Goal: Navigation & Orientation: Find specific page/section

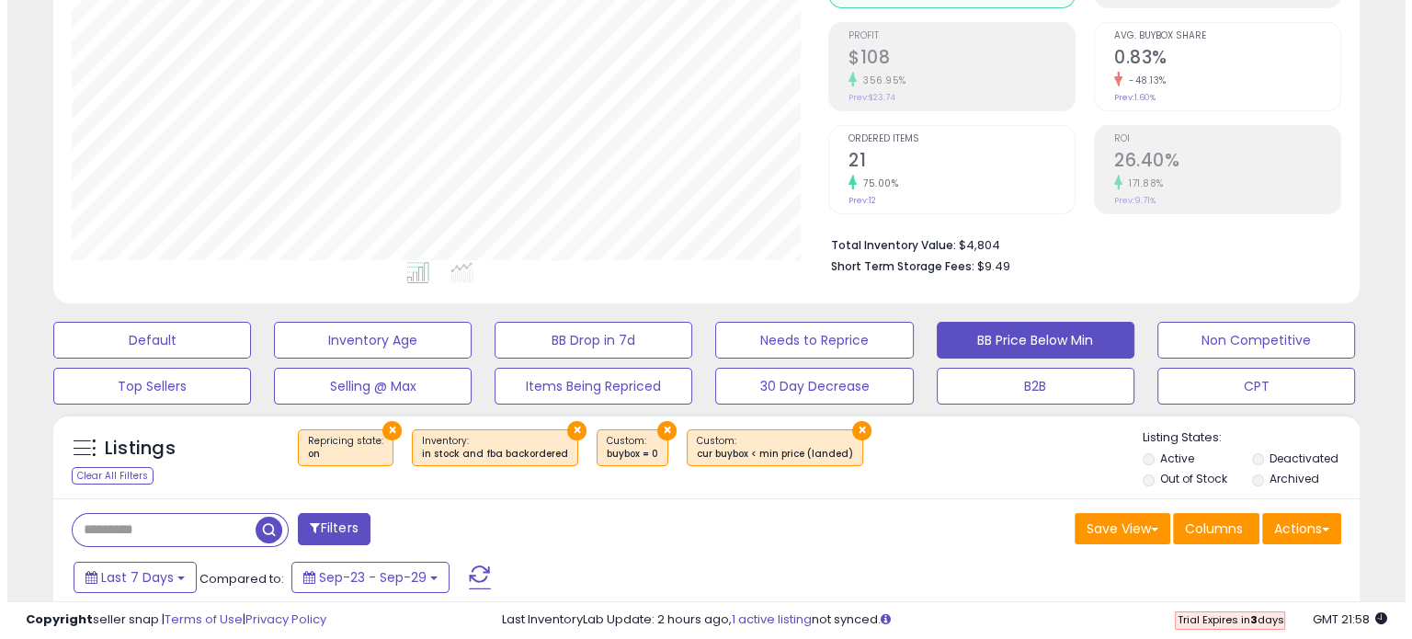
scroll to position [376, 756]
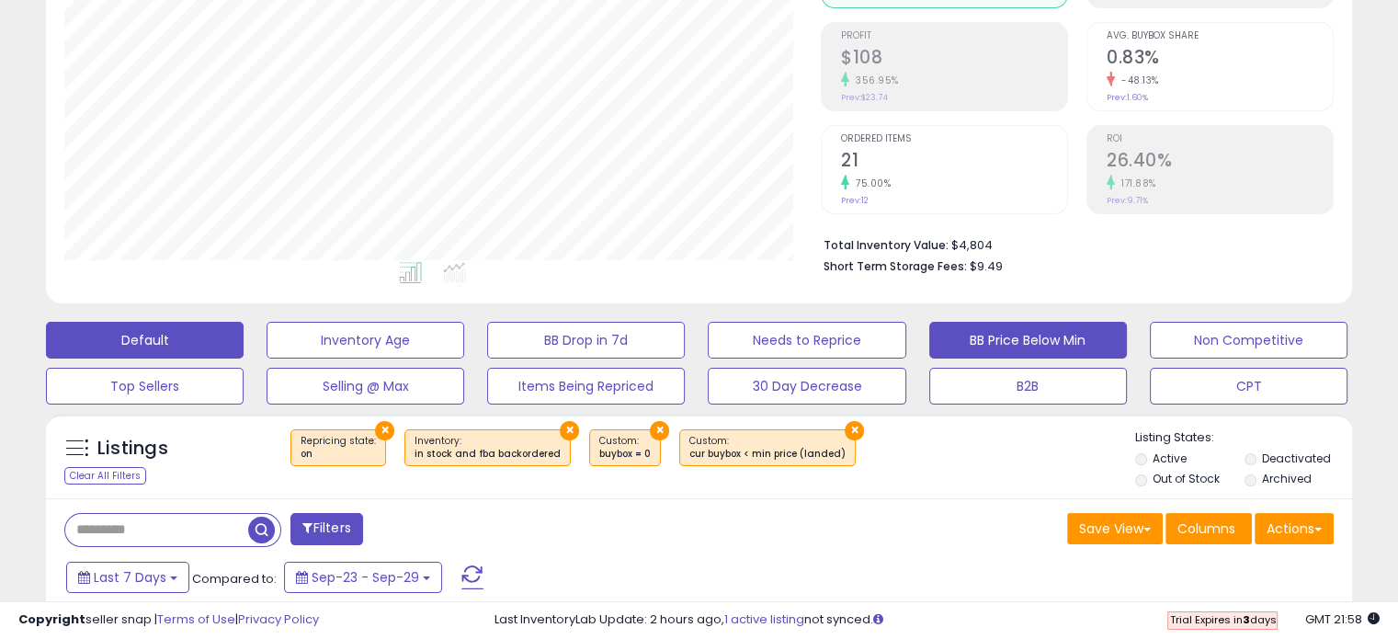
click at [110, 340] on button "Default" at bounding box center [145, 340] width 198 height 37
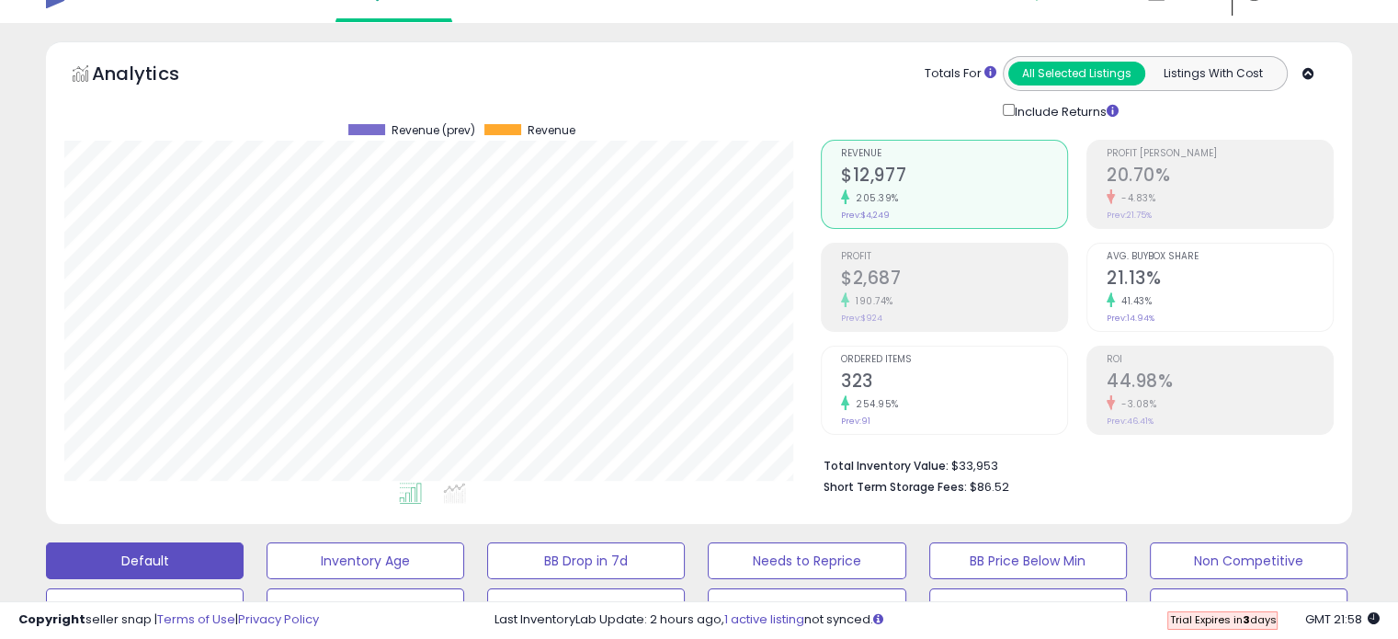
scroll to position [0, 0]
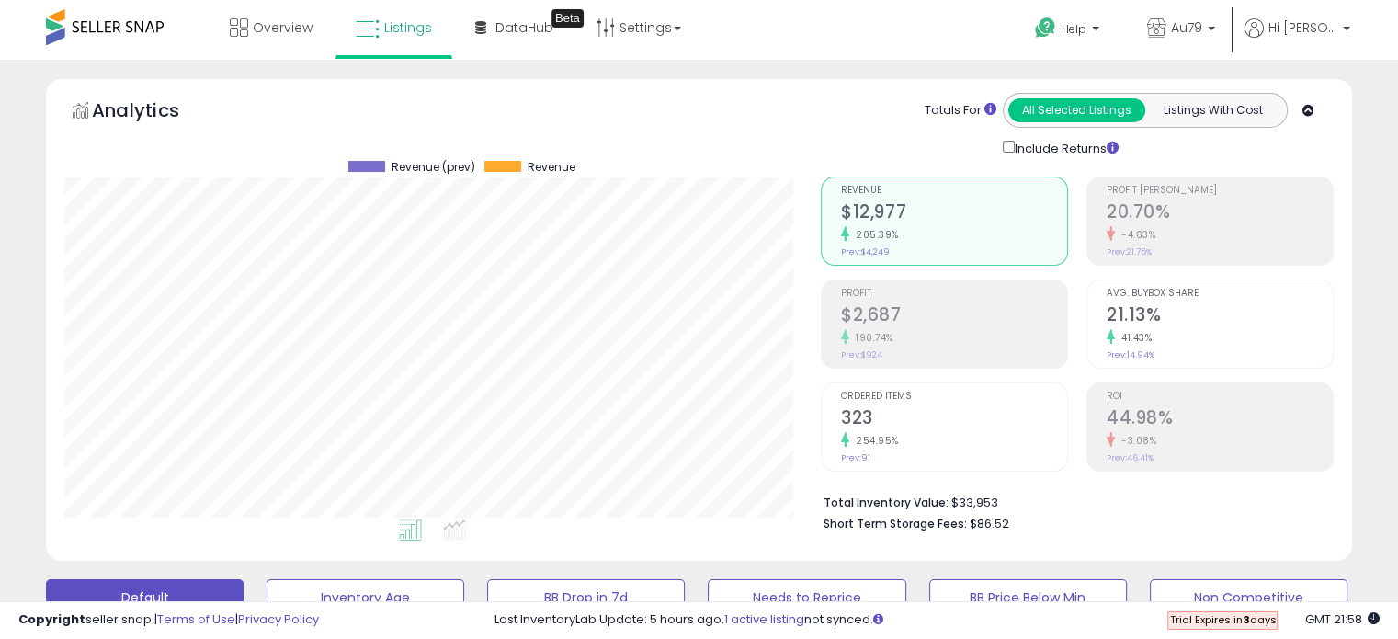
scroll to position [376, 756]
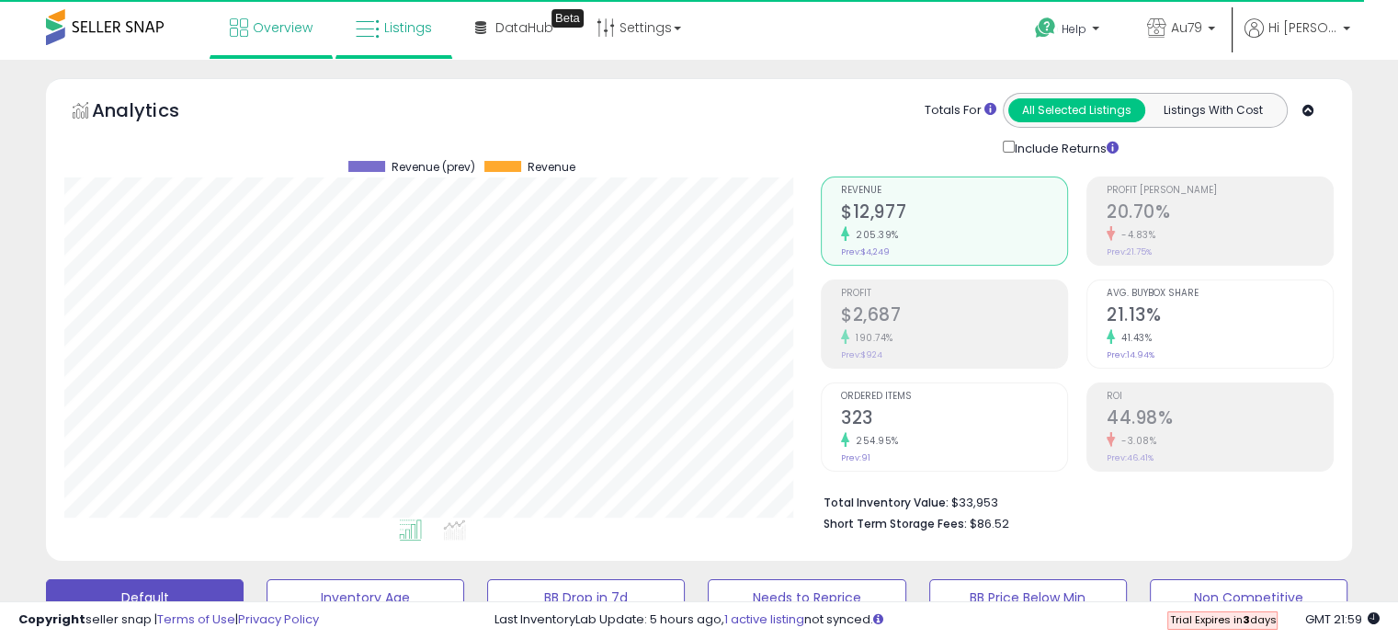
scroll to position [376, 756]
click at [268, 28] on span "Overview" at bounding box center [283, 27] width 60 height 18
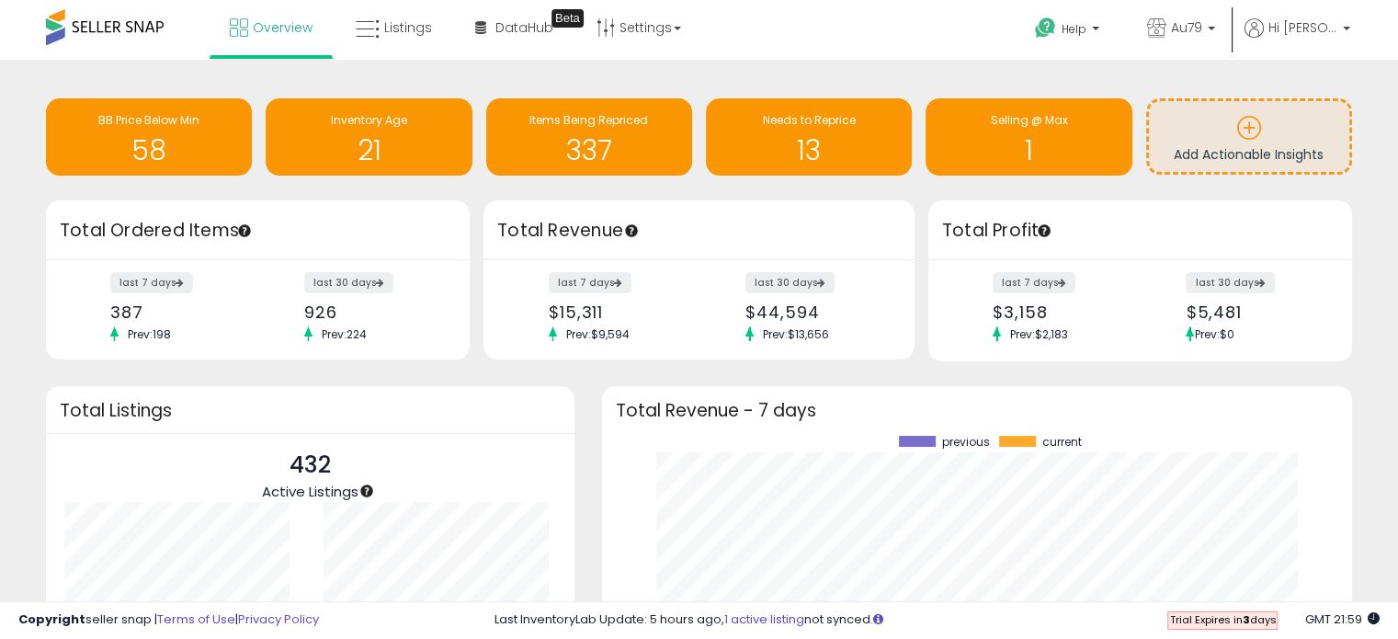
scroll to position [255, 713]
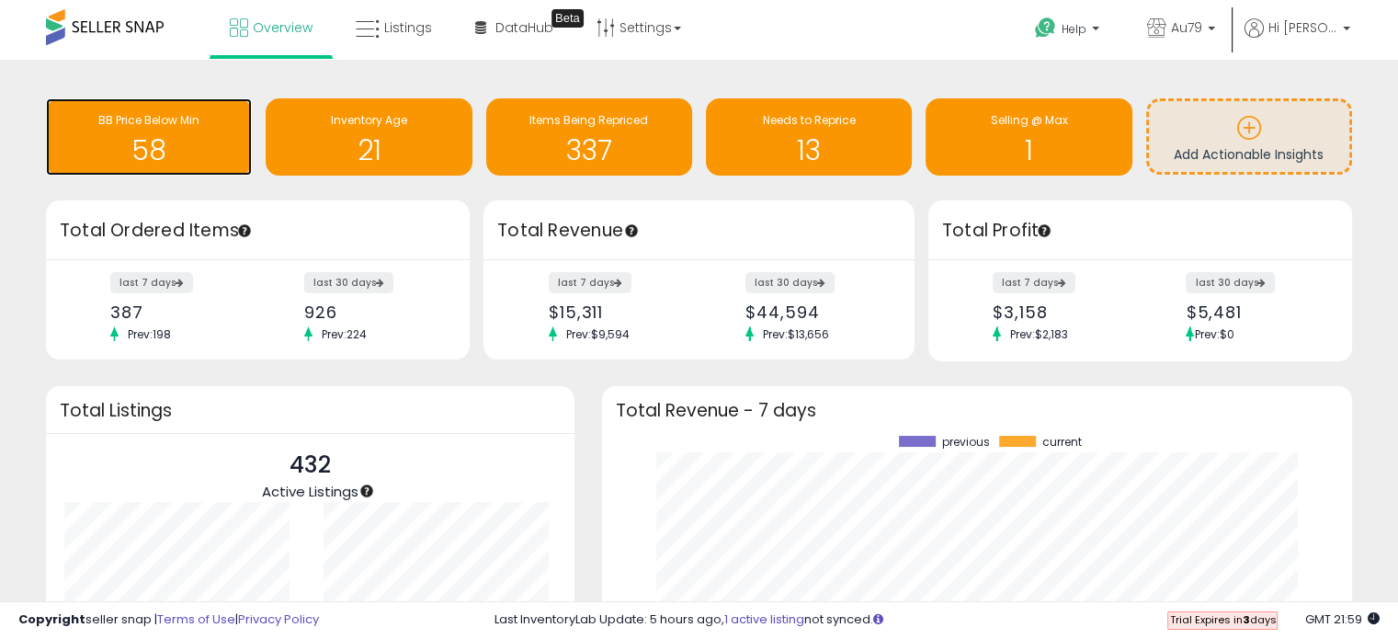
click at [133, 129] on div "58" at bounding box center [149, 138] width 188 height 53
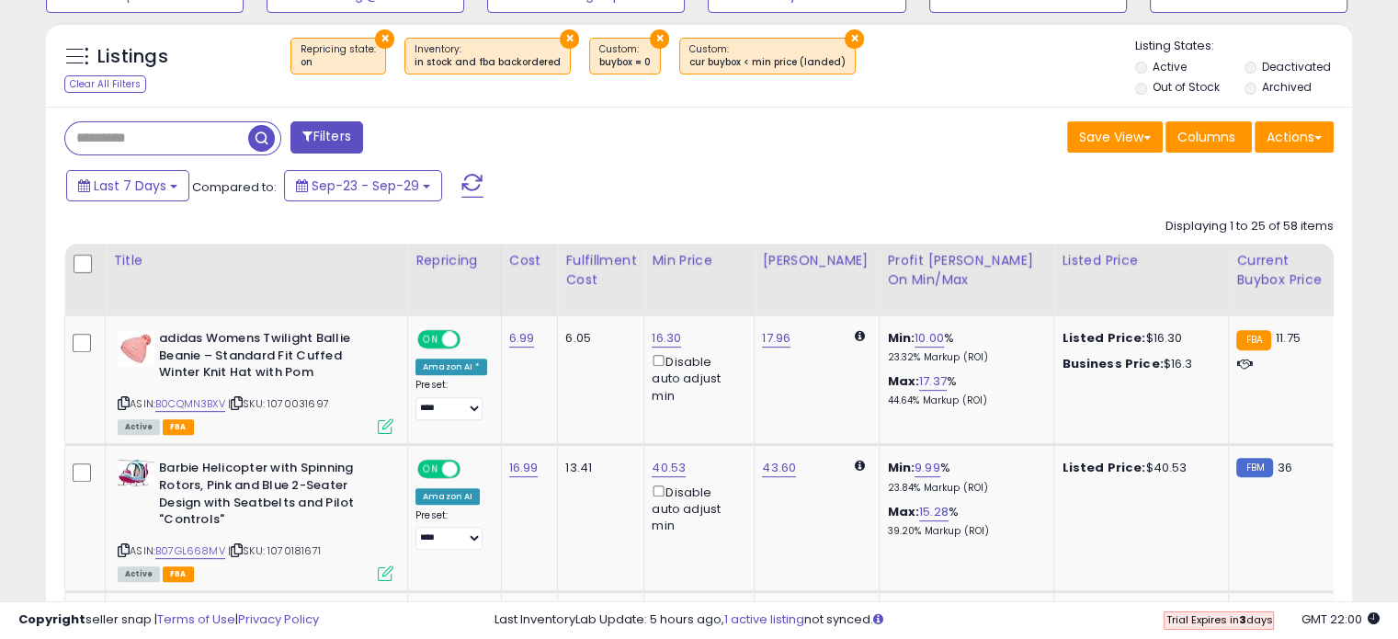
scroll to position [650, 0]
click at [204, 547] on link "B07GL668MV" at bounding box center [190, 550] width 70 height 16
